Goal: Transaction & Acquisition: Purchase product/service

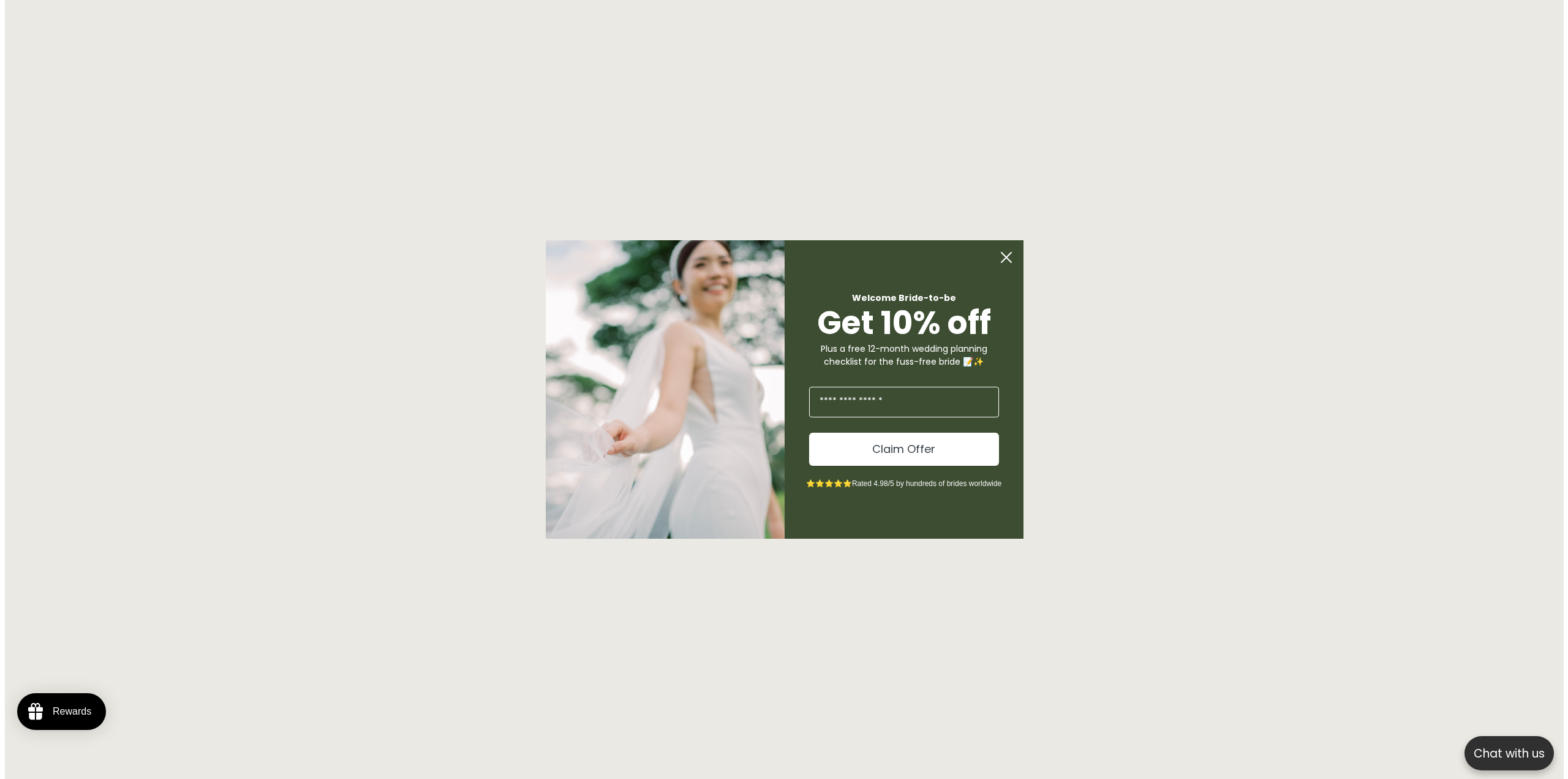
scroll to position [2458, 0]
click at [1008, 251] on circle "Close dialog" at bounding box center [1006, 257] width 24 height 24
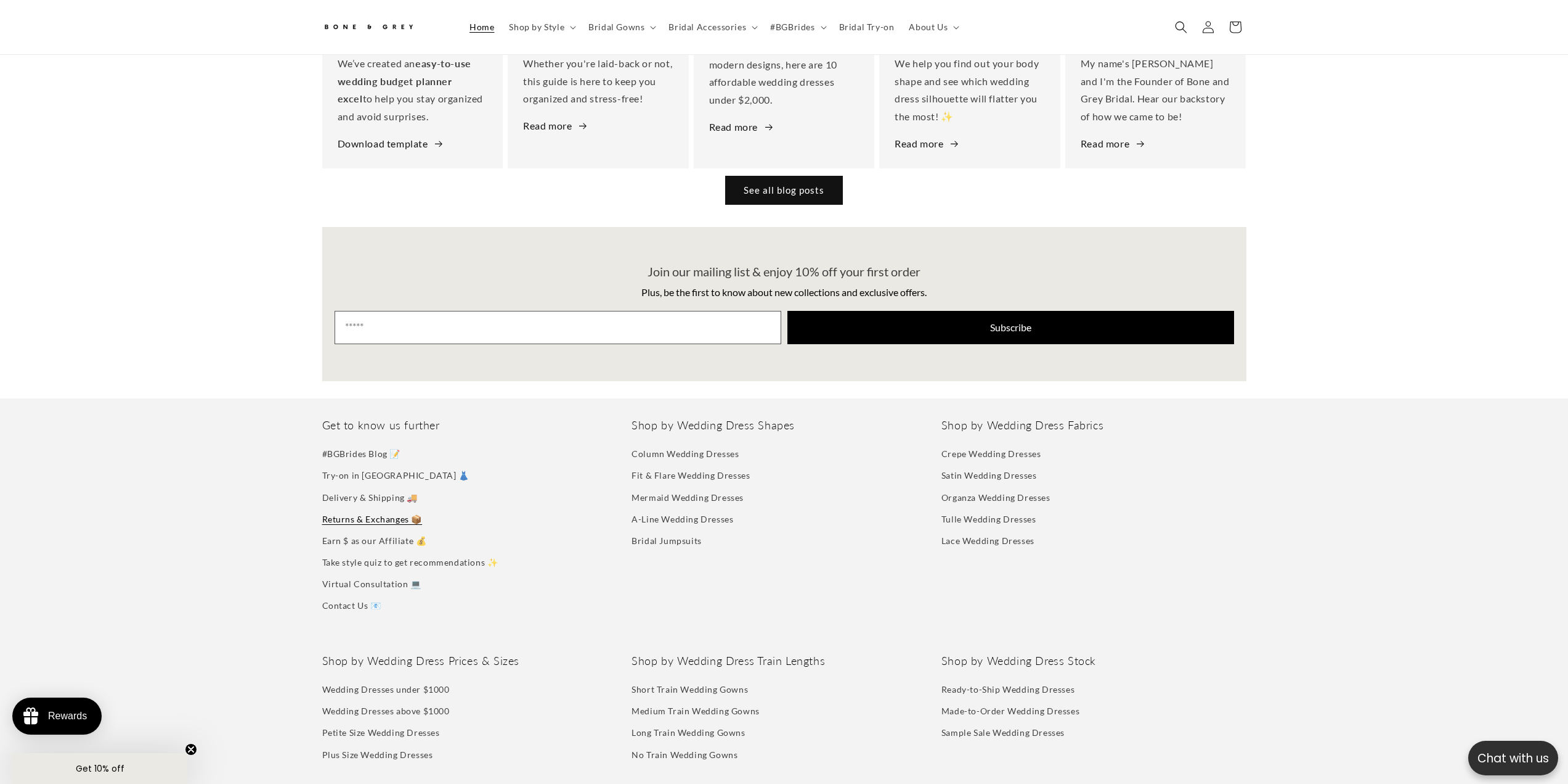
scroll to position [0, 0]
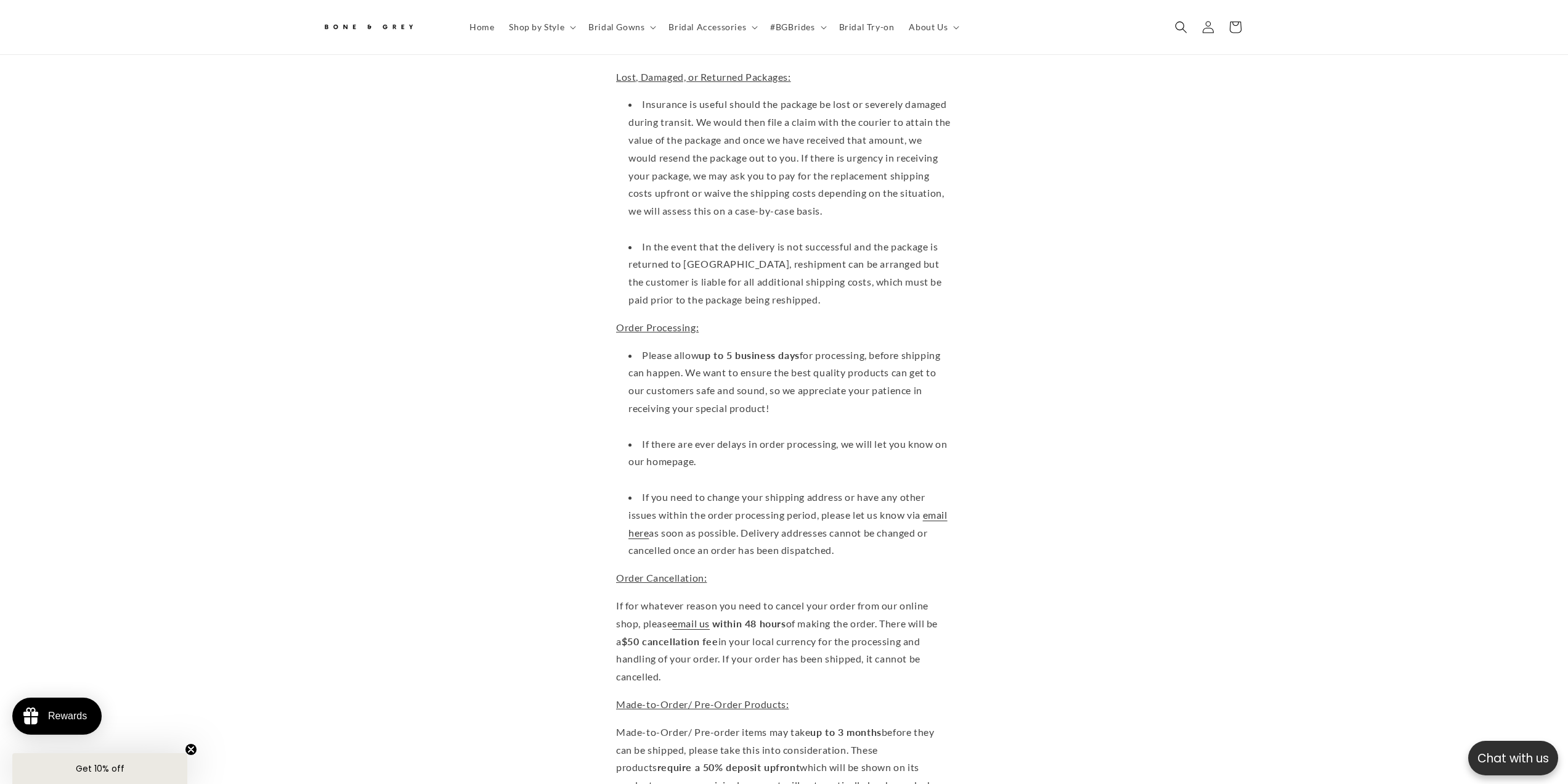
scroll to position [1966, 0]
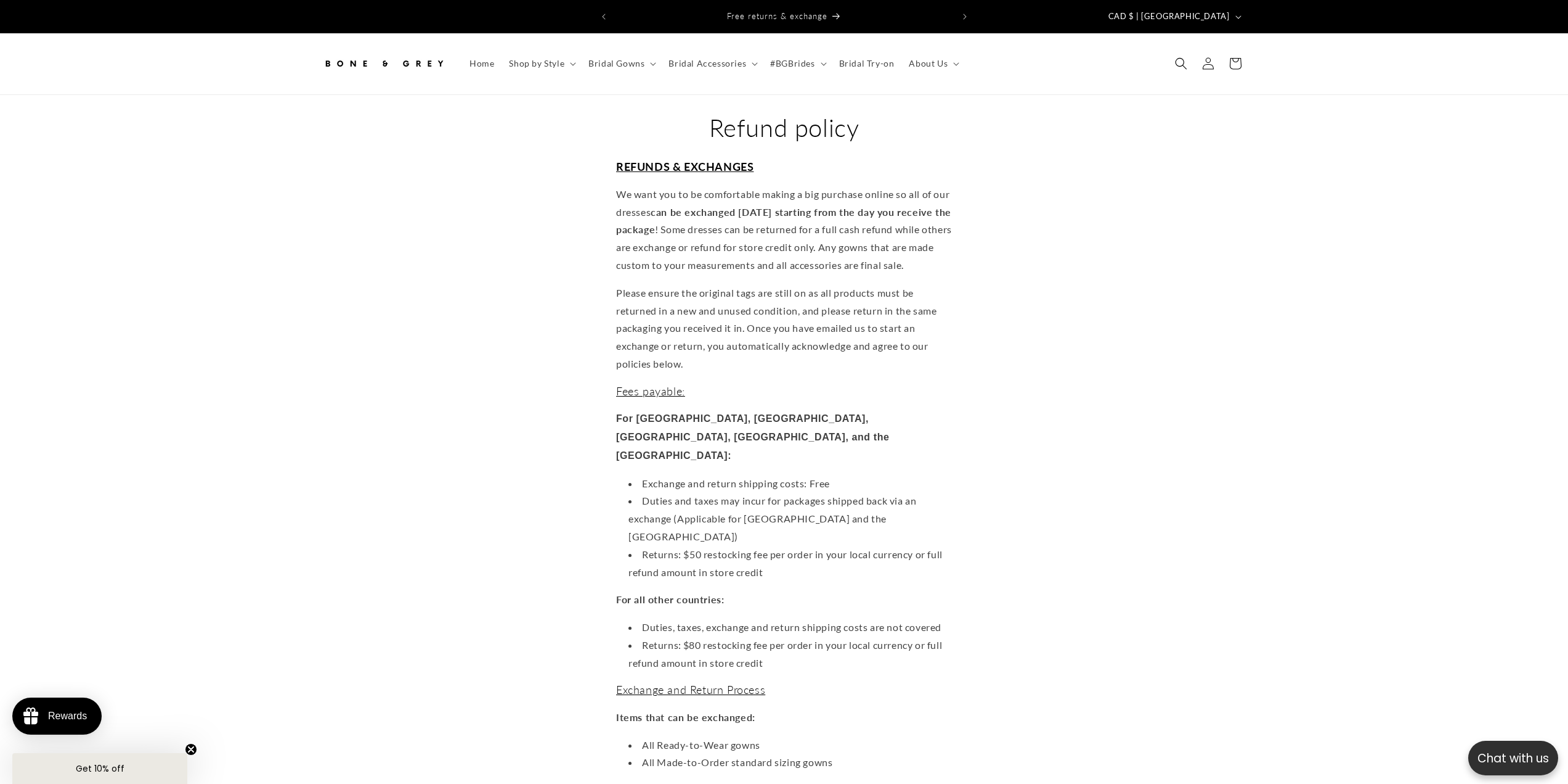
click at [629, 58] on span "Bridal Gowns" at bounding box center [616, 64] width 56 height 11
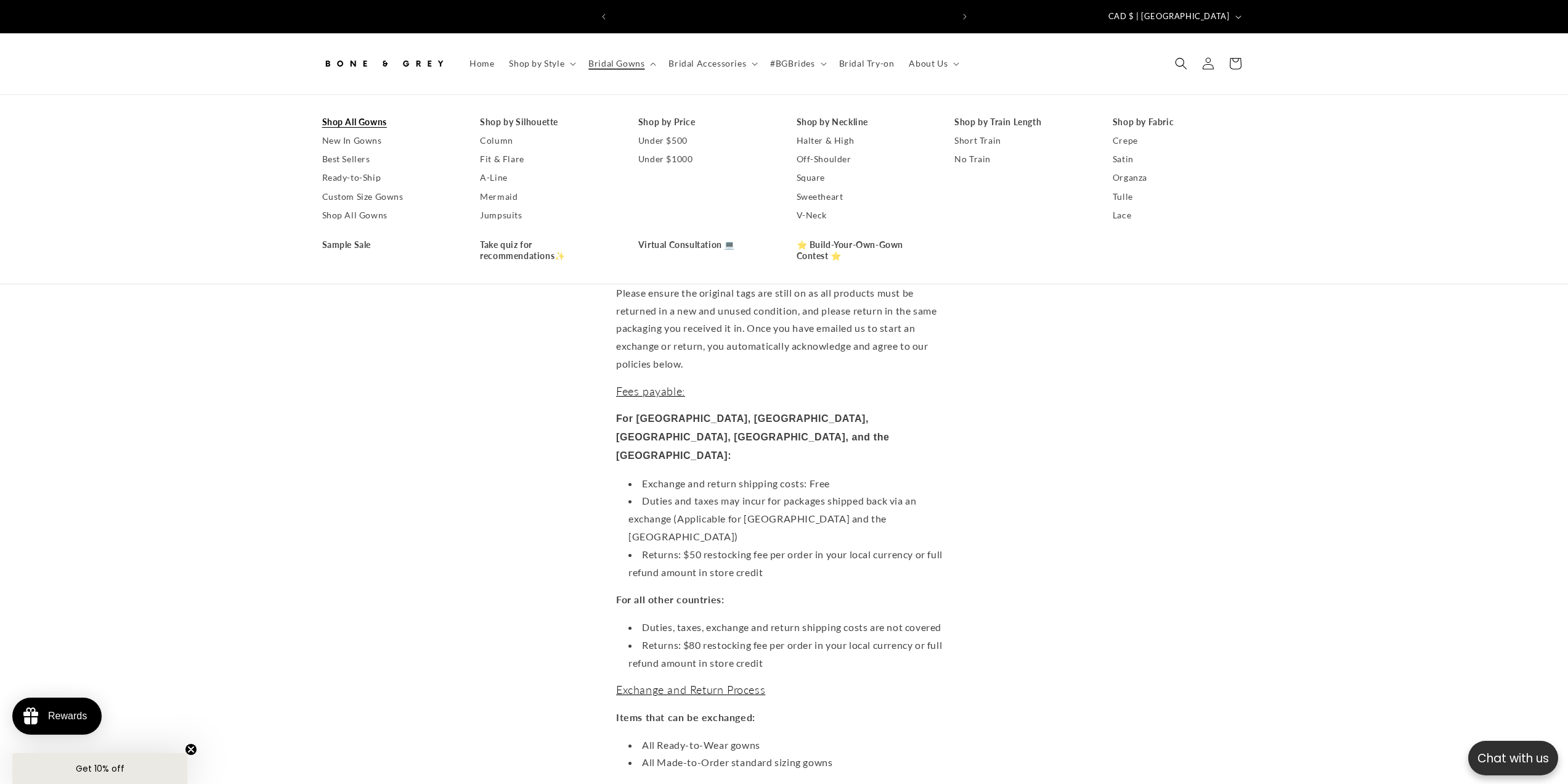
scroll to position [0, 339]
click at [364, 117] on link "Shop All Gowns" at bounding box center [389, 122] width 134 height 18
